Goal: Information Seeking & Learning: Learn about a topic

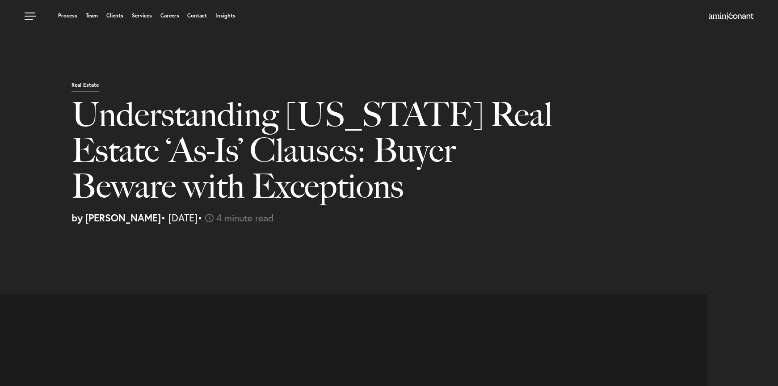
select select "US"
select select "Austin"
select select "Business and Civil Litigation"
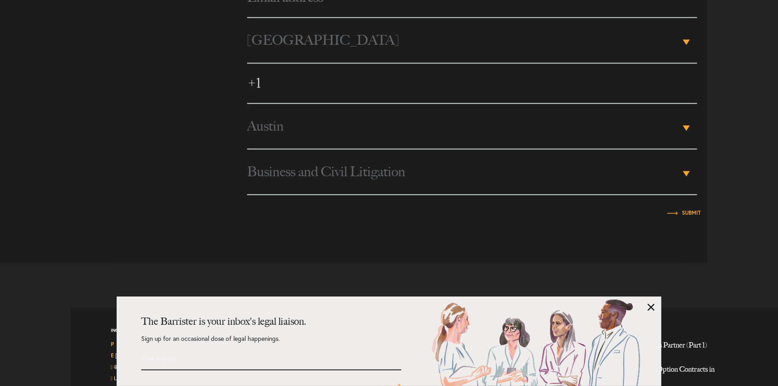
scroll to position [2223, 0]
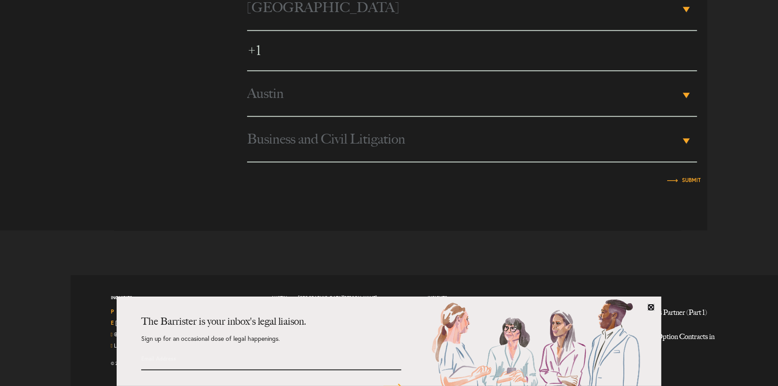
click at [650, 307] on link at bounding box center [651, 306] width 7 height 7
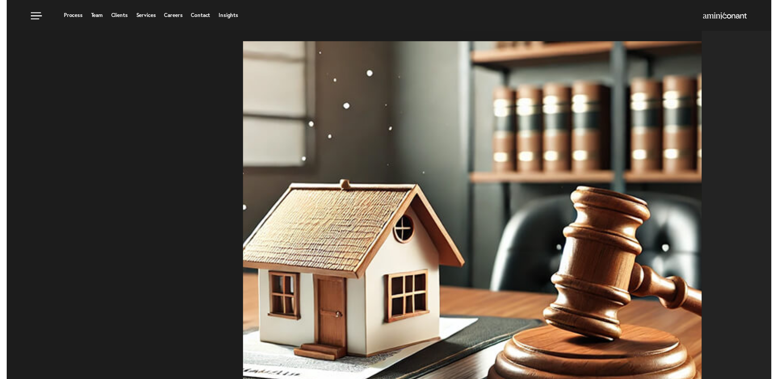
scroll to position [0, 0]
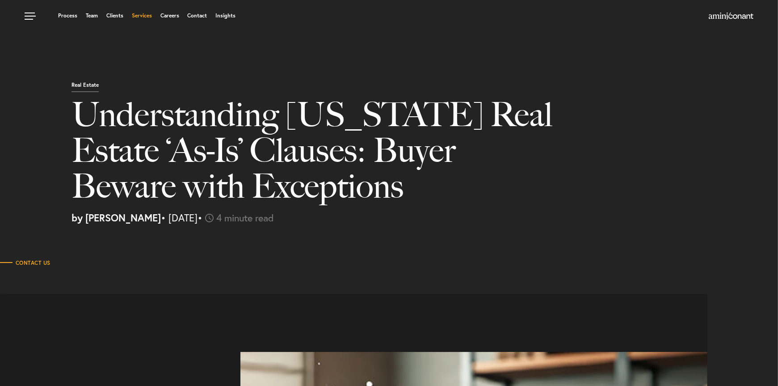
click at [139, 17] on link "Services" at bounding box center [142, 15] width 20 height 5
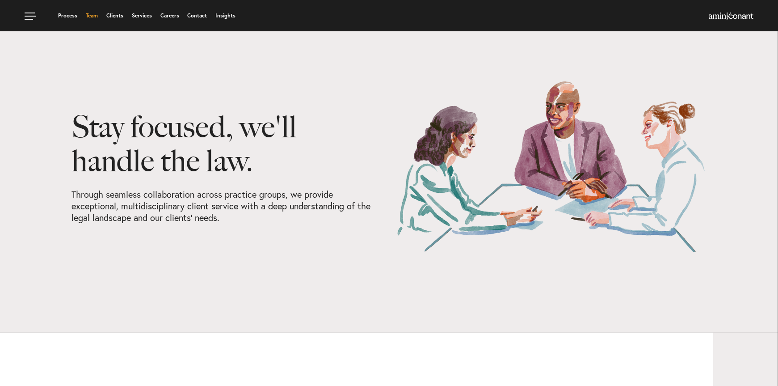
click at [90, 15] on link "Team" at bounding box center [92, 15] width 12 height 5
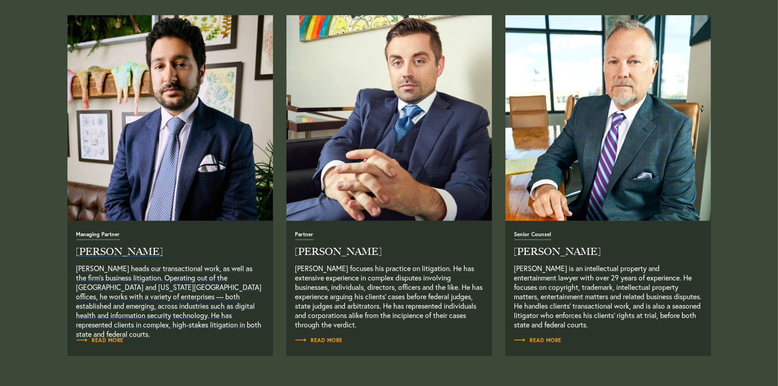
scroll to position [387, 0]
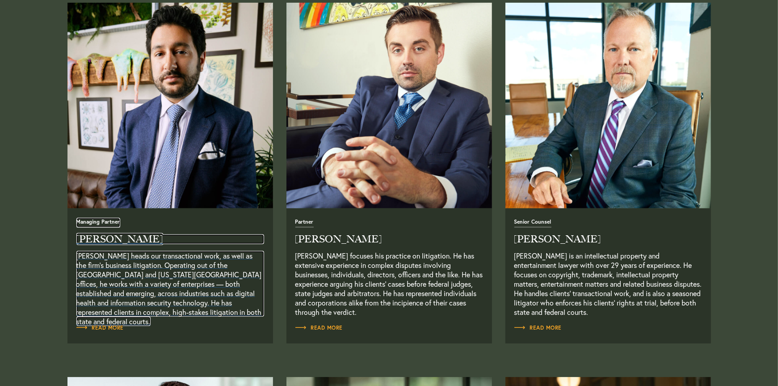
click at [107, 224] on span "Managing Partner" at bounding box center [98, 223] width 44 height 8
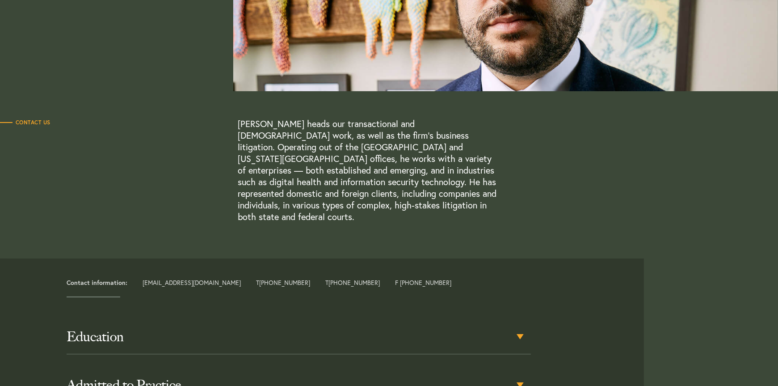
scroll to position [342, 0]
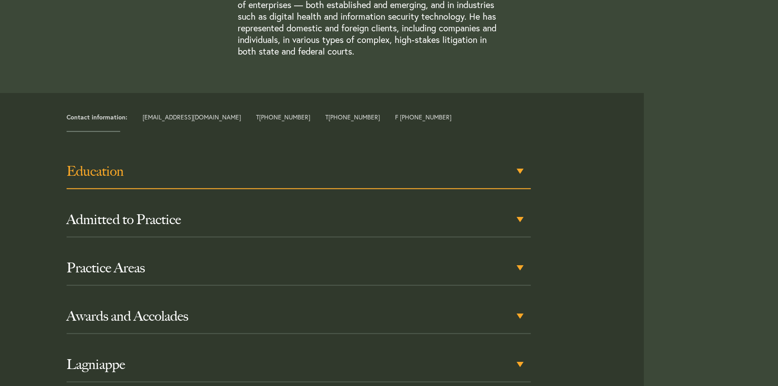
click at [521, 163] on h3 "Education" at bounding box center [299, 171] width 464 height 16
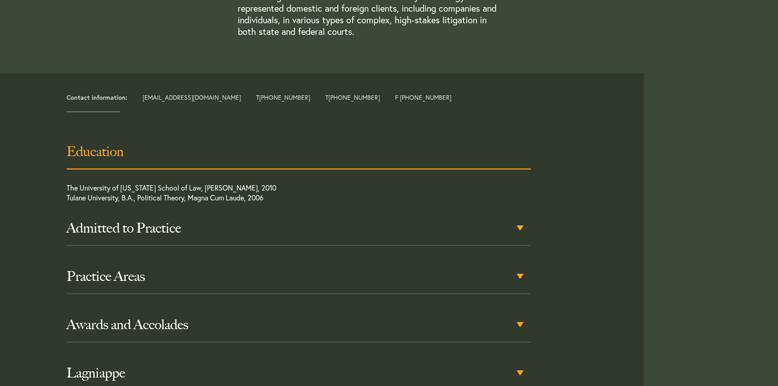
scroll to position [388, 0]
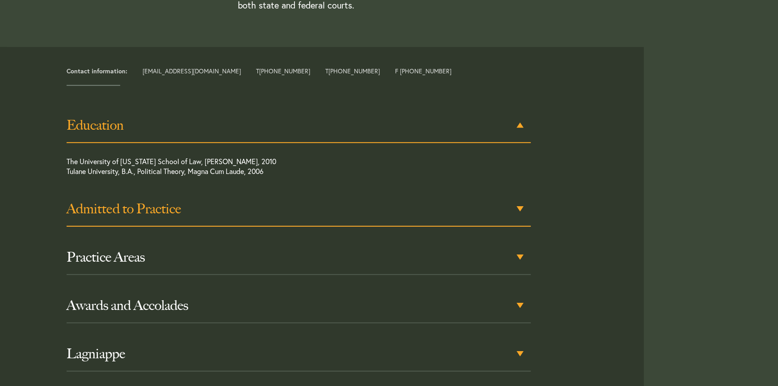
click at [523, 198] on div "Admitted to Practice" at bounding box center [299, 209] width 464 height 35
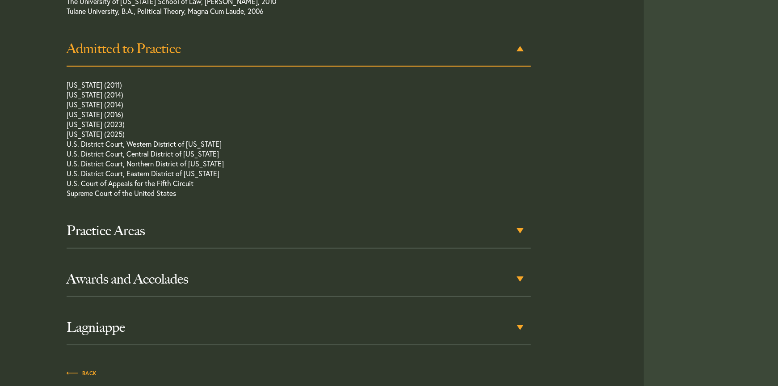
scroll to position [651, 0]
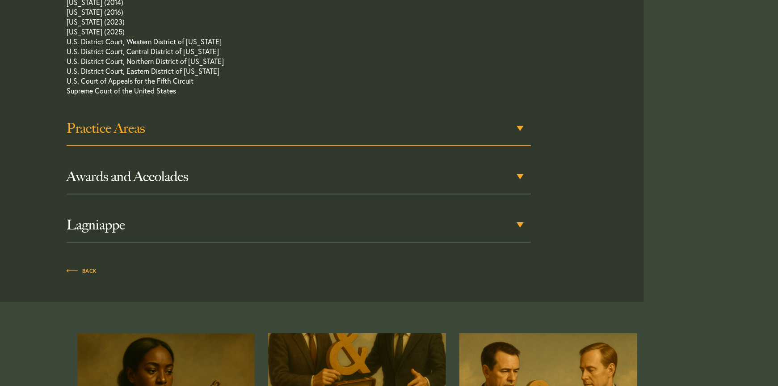
click at [519, 114] on div "Practice Areas" at bounding box center [299, 128] width 464 height 35
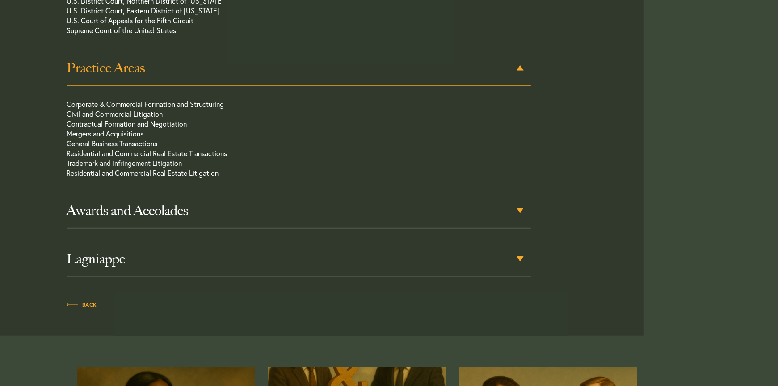
scroll to position [713, 0]
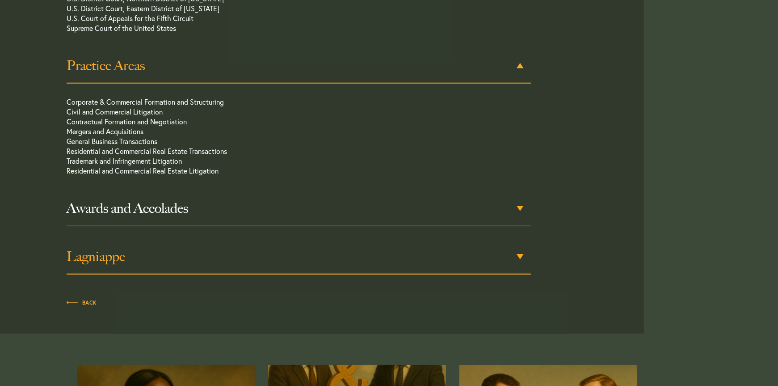
click at [519, 246] on div "Lagniappe" at bounding box center [299, 257] width 464 height 35
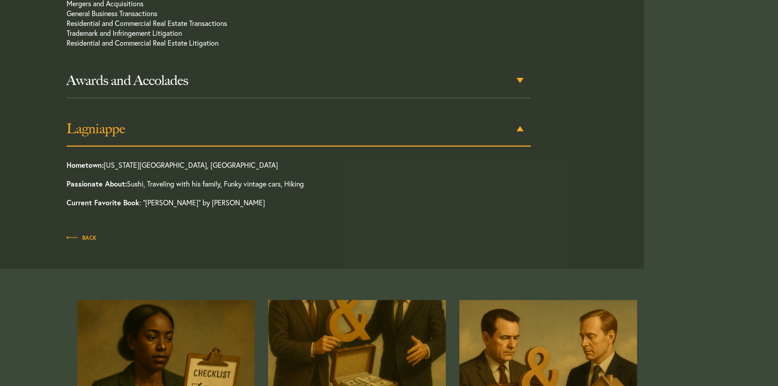
scroll to position [844, 0]
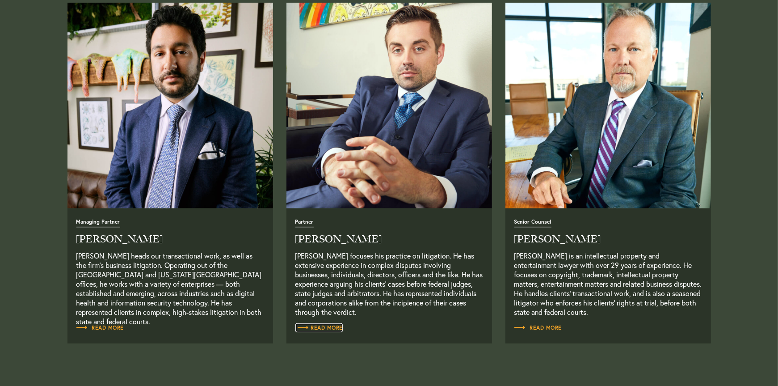
click at [331, 328] on span "Read More" at bounding box center [319, 327] width 48 height 5
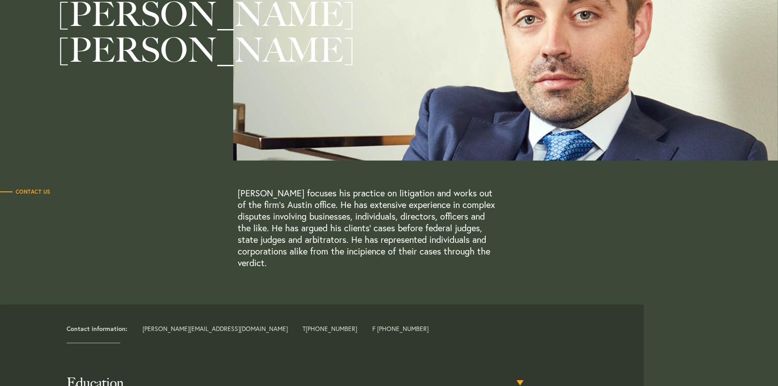
scroll to position [208, 0]
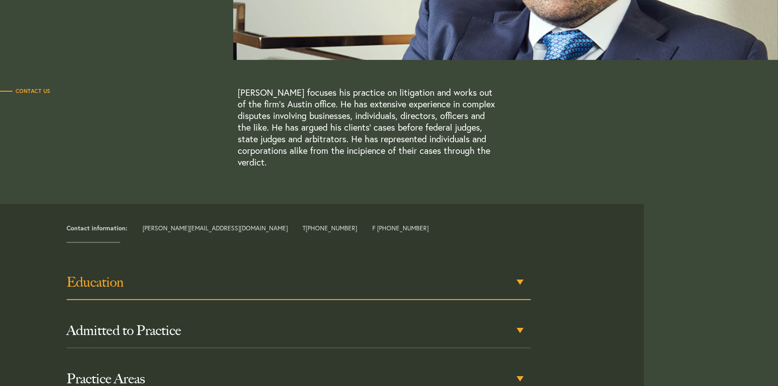
click at [523, 289] on h3 "Education" at bounding box center [299, 282] width 464 height 16
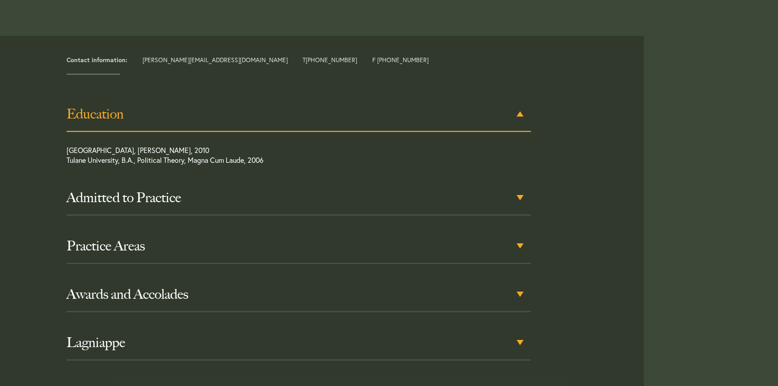
scroll to position [376, 0]
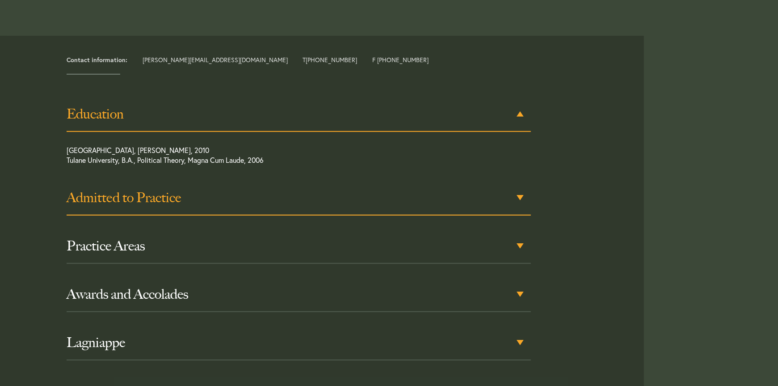
click at [516, 200] on h3 "Admitted to Practice" at bounding box center [299, 197] width 464 height 16
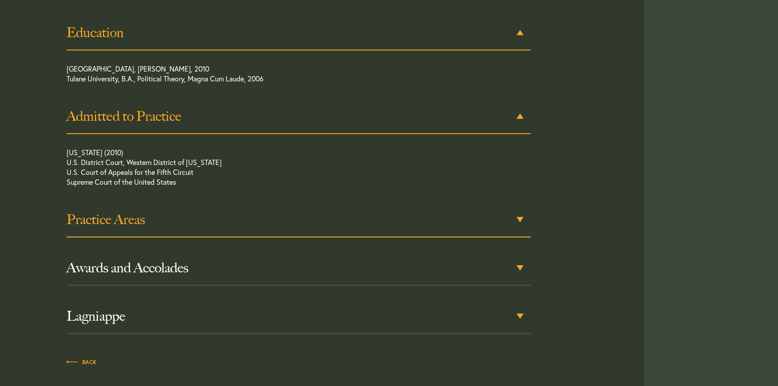
scroll to position [460, 0]
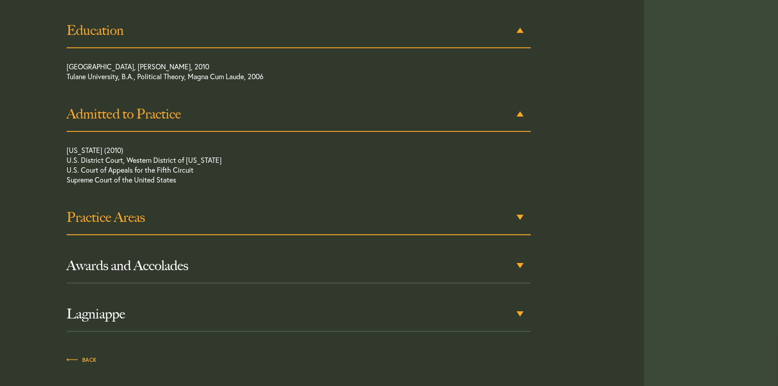
click at [521, 221] on h3 "Practice Areas" at bounding box center [299, 217] width 464 height 16
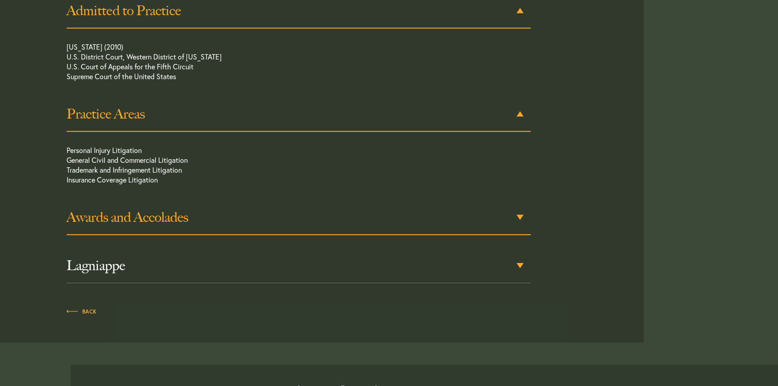
scroll to position [563, 0]
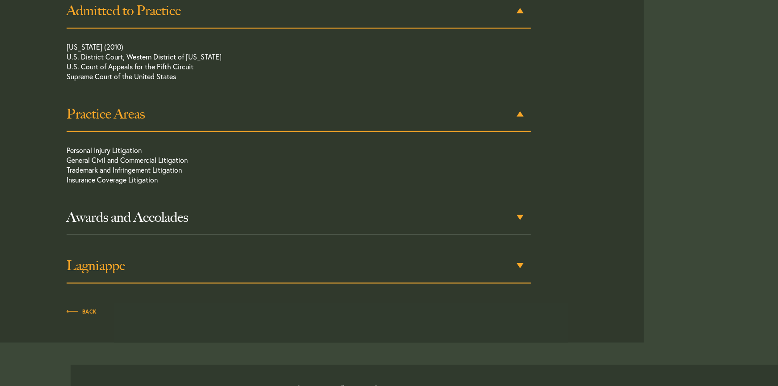
click at [517, 265] on div "Lagniappe" at bounding box center [299, 265] width 464 height 35
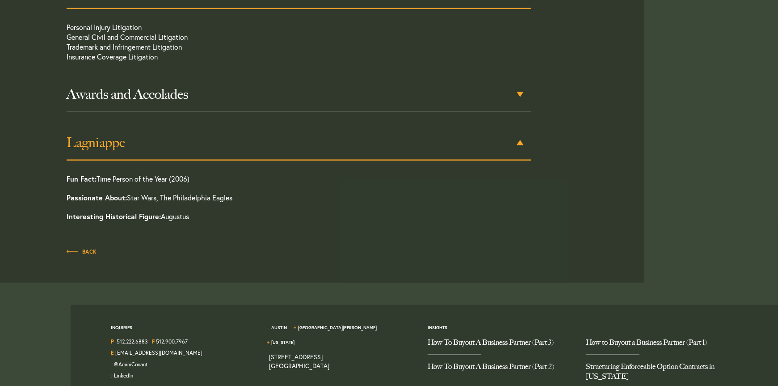
scroll to position [715, 0]
